Goal: Find specific page/section: Find specific page/section

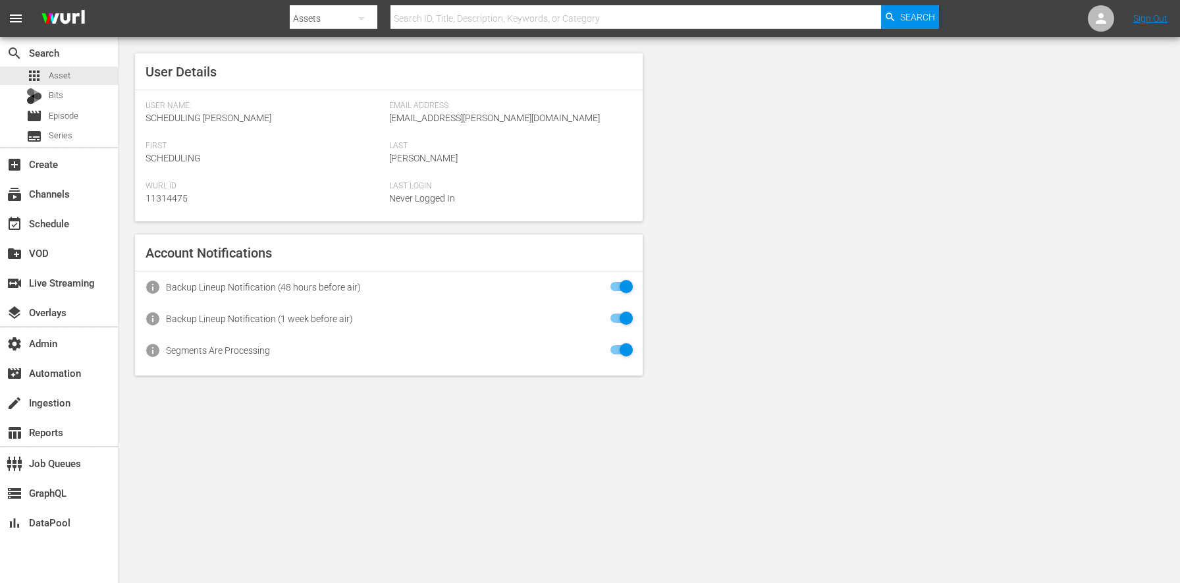
click at [325, 518] on body "menu Search By Assets Search ID, Title, Description, Keywords, or Category Sear…" at bounding box center [590, 291] width 1180 height 583
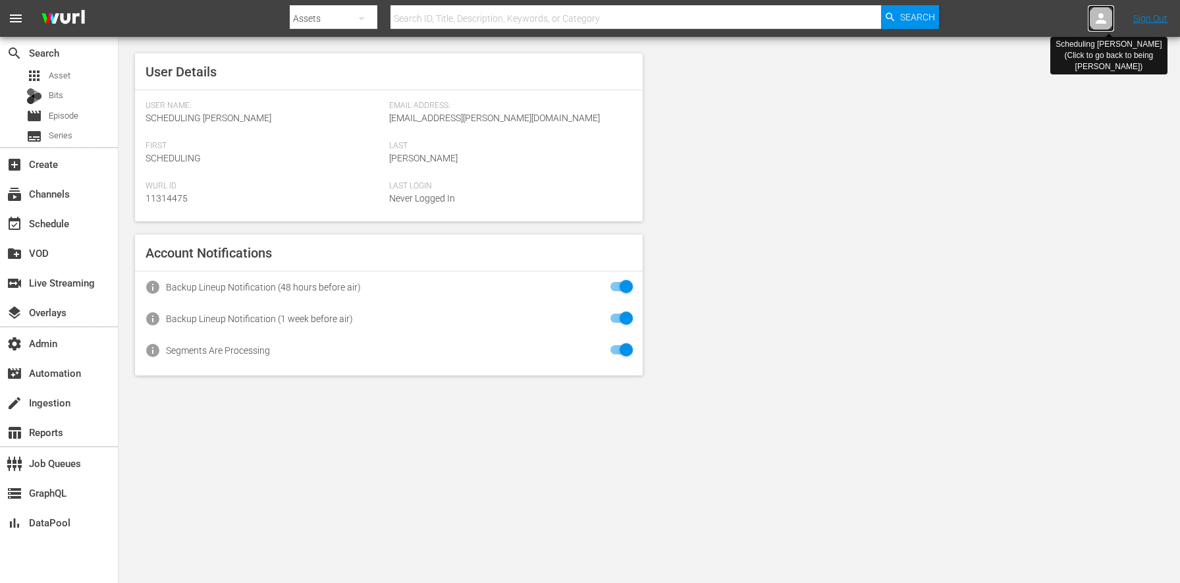
click at [1106, 20] on icon at bounding box center [1102, 19] width 16 height 16
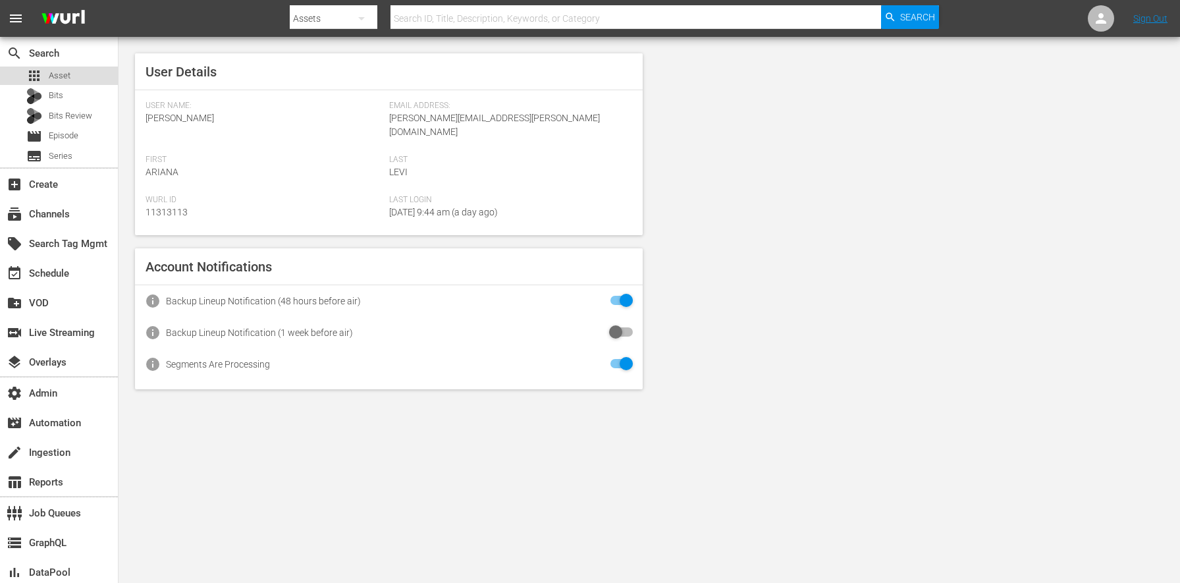
click at [57, 82] on div "apps Asset" at bounding box center [48, 76] width 44 height 18
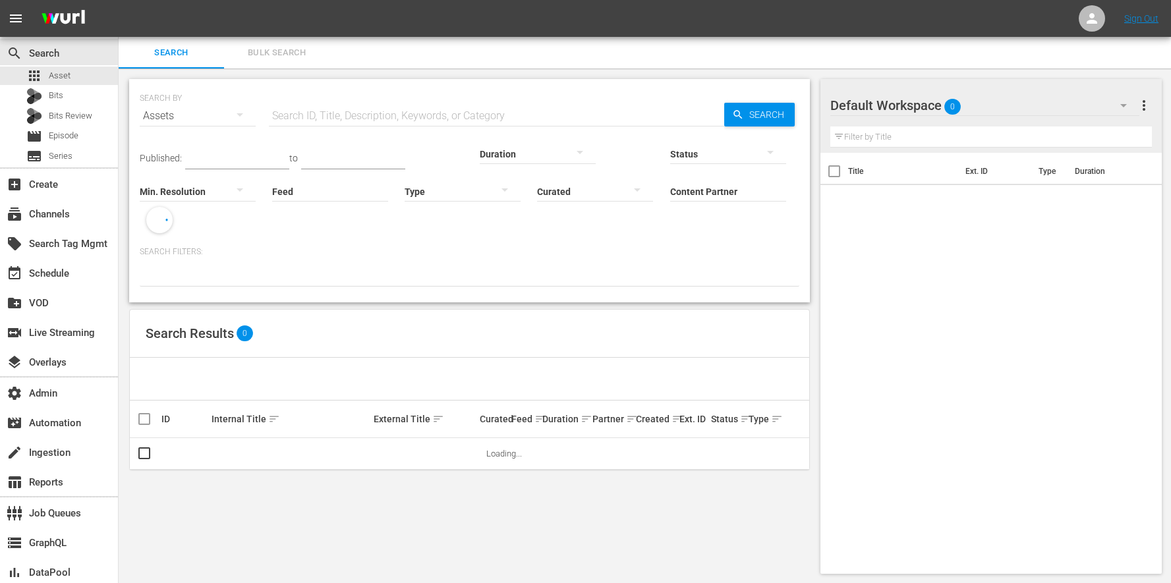
click at [272, 189] on input "Feed" at bounding box center [330, 192] width 116 height 47
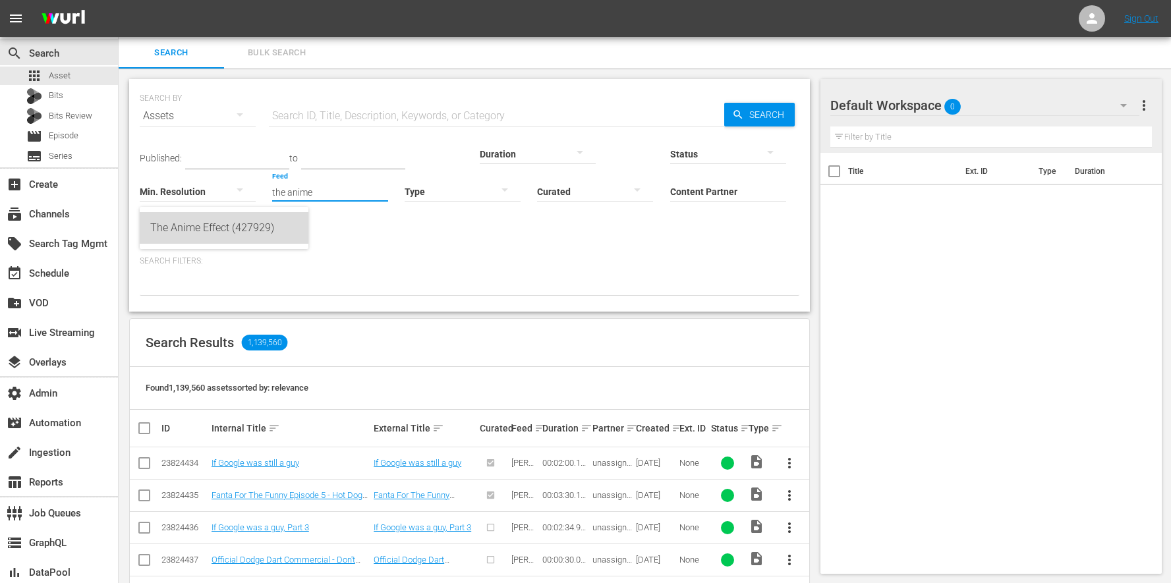
click at [227, 233] on div "The Anime Effect (427929)" at bounding box center [224, 228] width 148 height 32
type input "The Anime Effect (427929)"
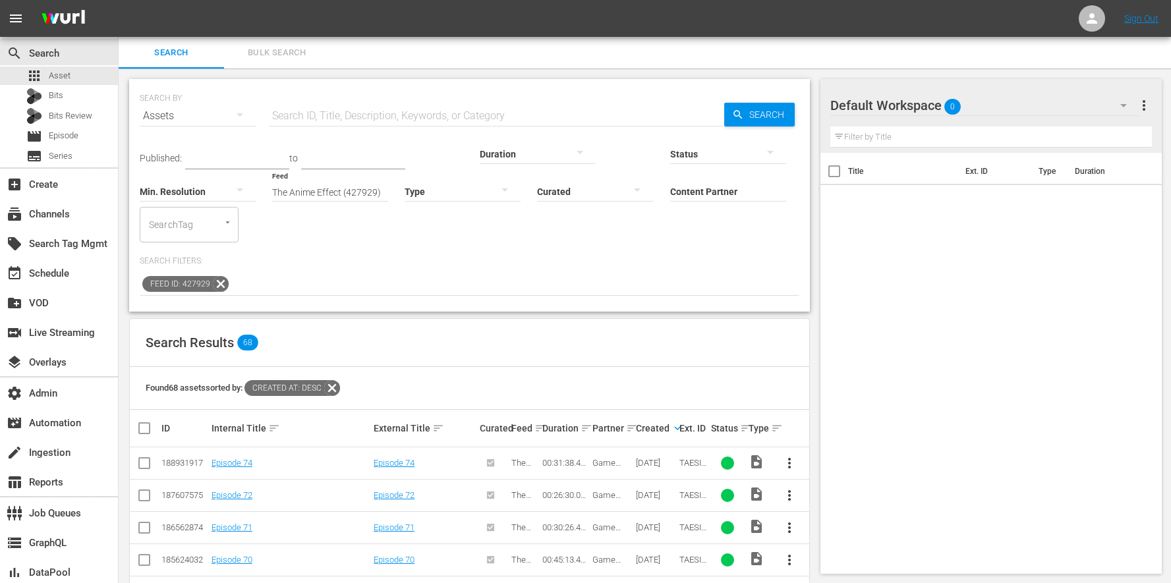
click at [339, 380] on icon at bounding box center [332, 388] width 16 height 16
click at [215, 275] on icon at bounding box center [220, 283] width 17 height 17
